Goal: Browse casually

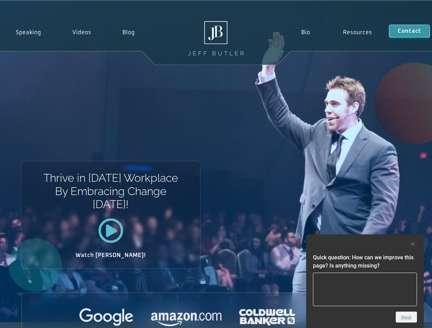
click at [216, 164] on div "Thrive in [DATE] Workplace By Embracing Change [DATE]! Watch [PERSON_NAME]!" at bounding box center [216, 162] width 432 height 322
click at [365, 244] on div at bounding box center [365, 244] width 104 height 8
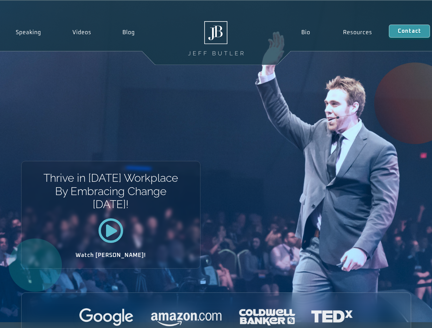
click at [406, 317] on div at bounding box center [216, 317] width 389 height 19
click at [216, 164] on div "Thrive in [DATE] Workplace By Embracing Change [DATE]! Watch [PERSON_NAME]!" at bounding box center [216, 162] width 432 height 322
